Goal: Check status: Check status

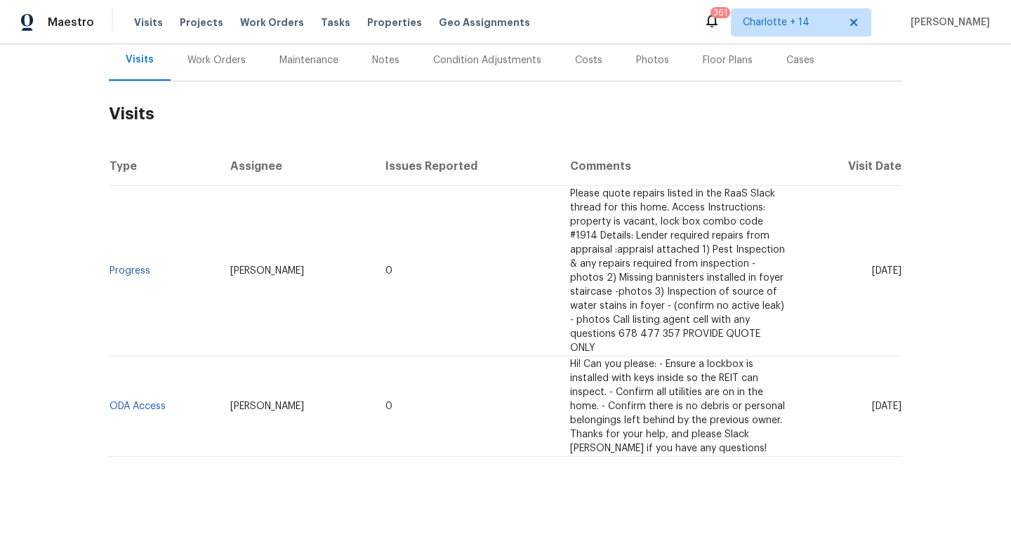
scroll to position [176, 0]
click at [221, 63] on div "Work Orders" at bounding box center [216, 58] width 58 height 14
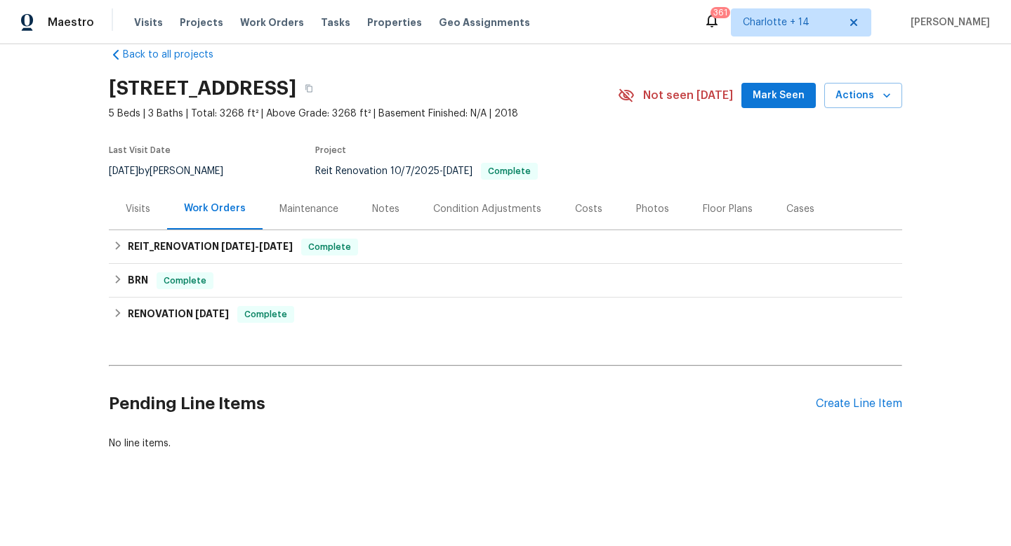
scroll to position [35, 0]
click at [221, 242] on span "10/7/25" at bounding box center [238, 247] width 34 height 10
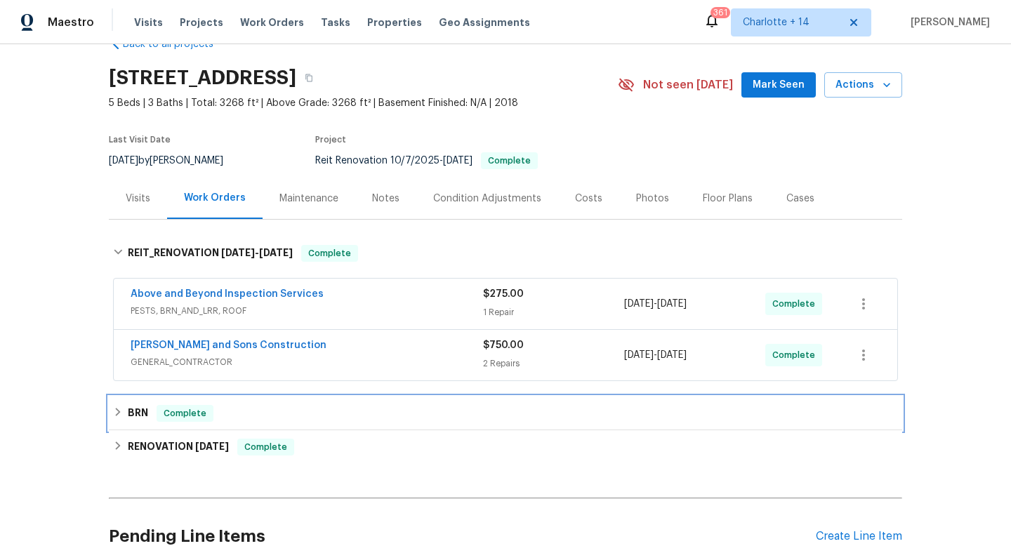
click at [251, 421] on div "BRN Complete" at bounding box center [505, 413] width 785 height 17
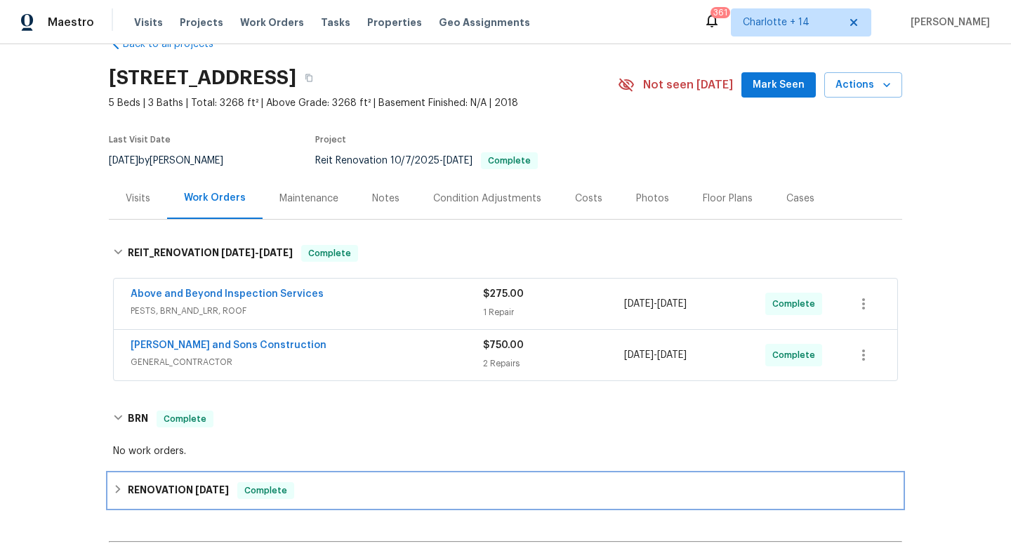
click at [251, 491] on span "Complete" at bounding box center [266, 491] width 54 height 14
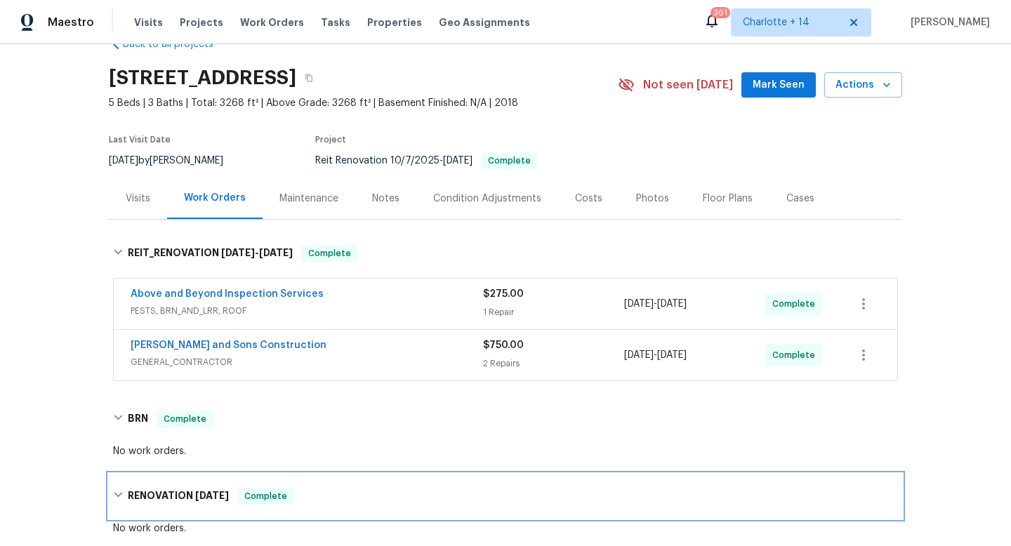
click at [251, 489] on span "Complete" at bounding box center [266, 496] width 54 height 14
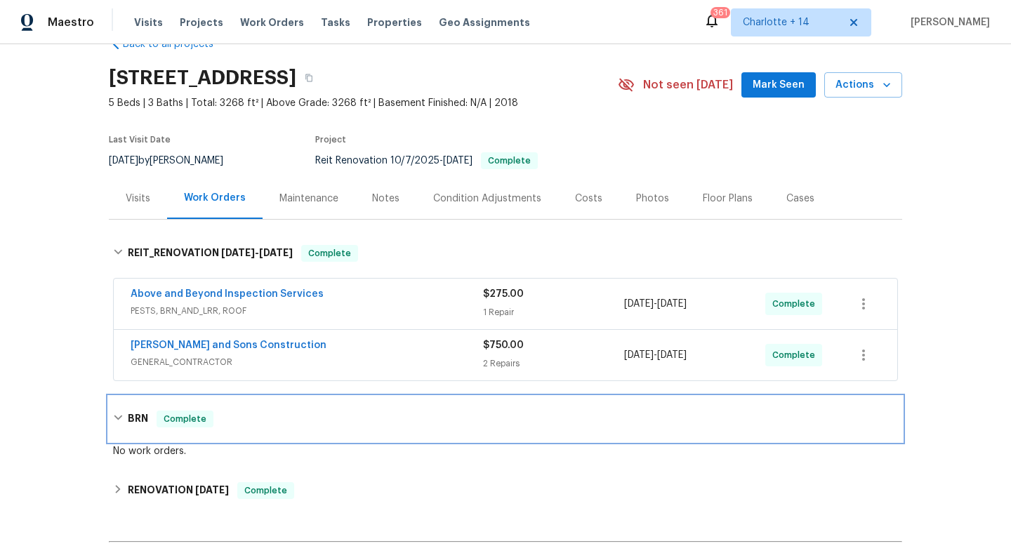
click at [247, 426] on div "BRN Complete" at bounding box center [505, 419] width 785 height 17
